Goal: Task Accomplishment & Management: Complete application form

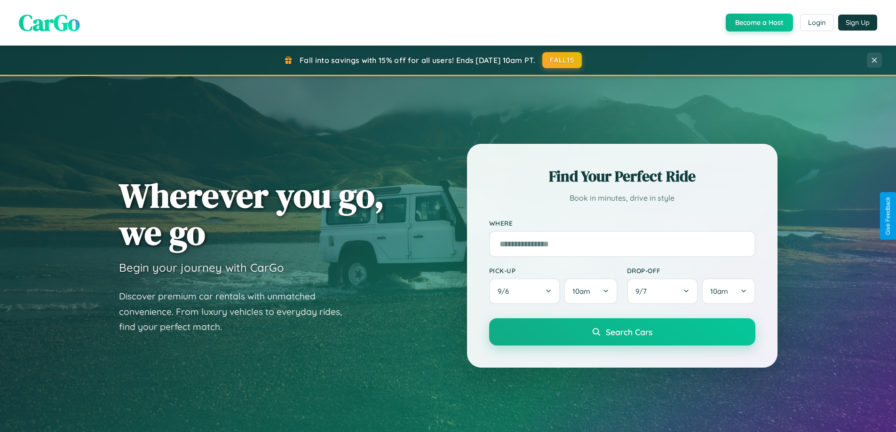
scroll to position [405, 0]
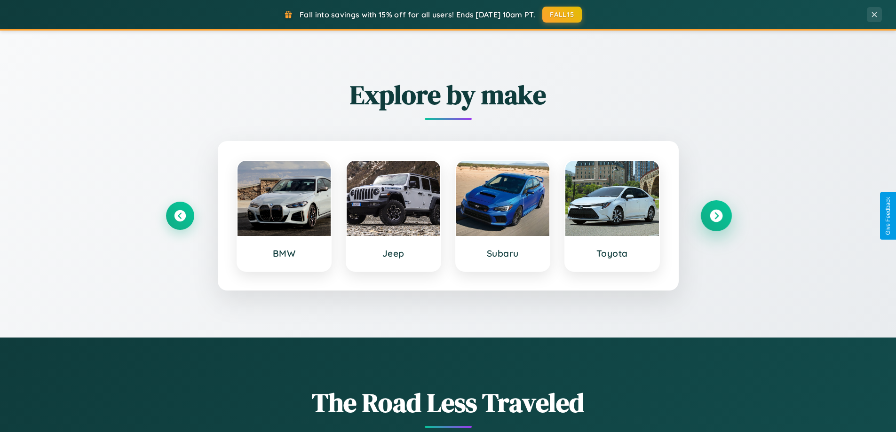
click at [716, 216] on icon at bounding box center [715, 216] width 13 height 13
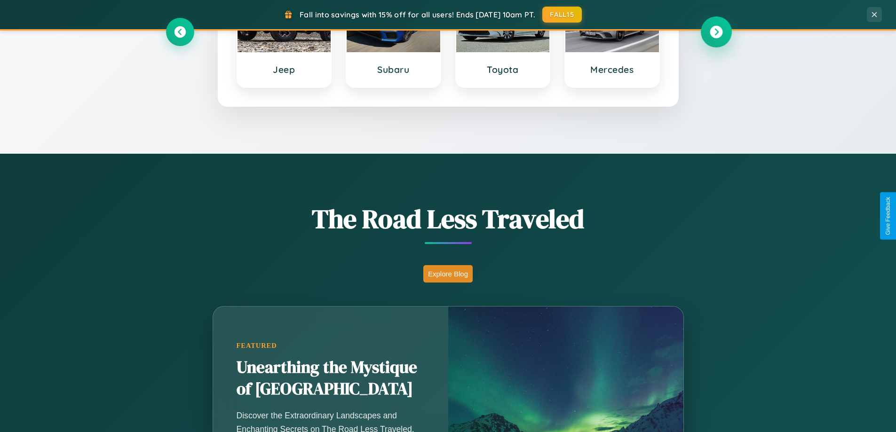
scroll to position [647, 0]
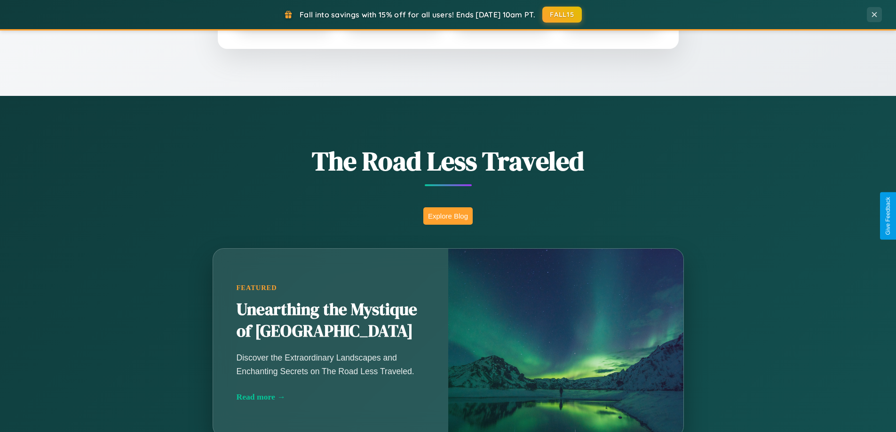
click at [448, 216] on button "Explore Blog" at bounding box center [447, 215] width 49 height 17
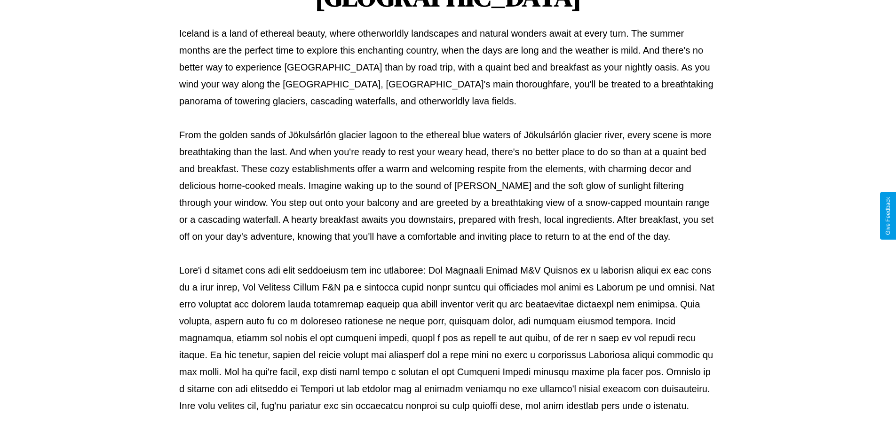
scroll to position [304, 0]
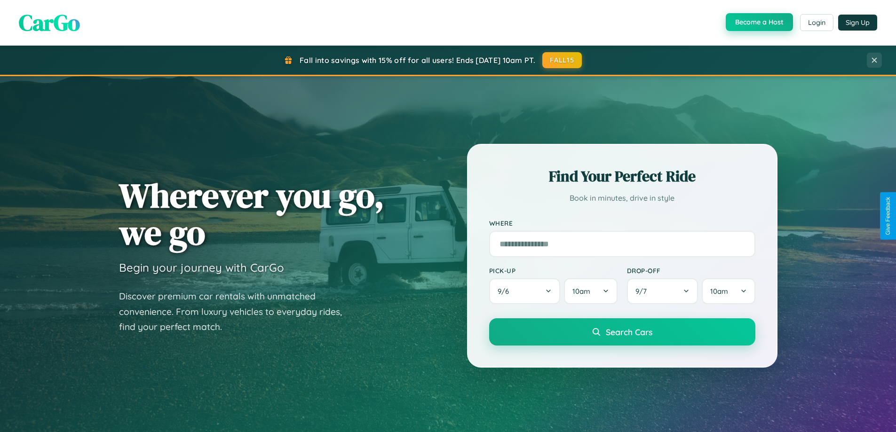
click at [758, 22] on button "Become a Host" at bounding box center [758, 22] width 67 height 18
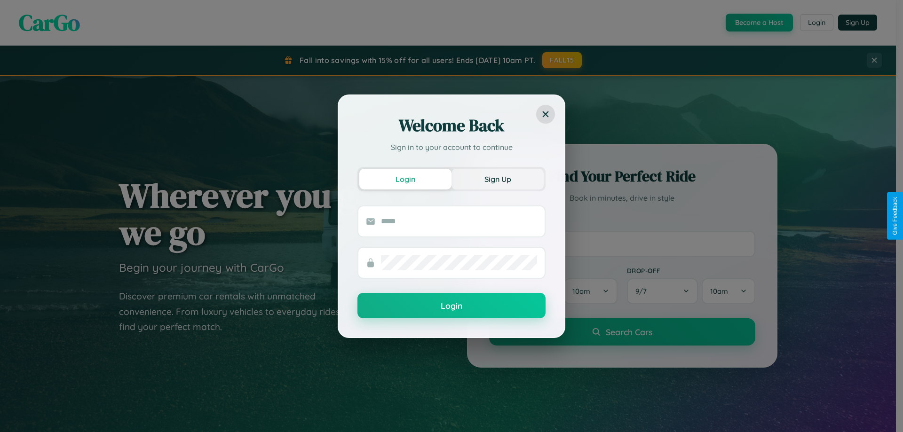
click at [497, 179] on button "Sign Up" at bounding box center [497, 179] width 92 height 21
